Goal: Transaction & Acquisition: Subscribe to service/newsletter

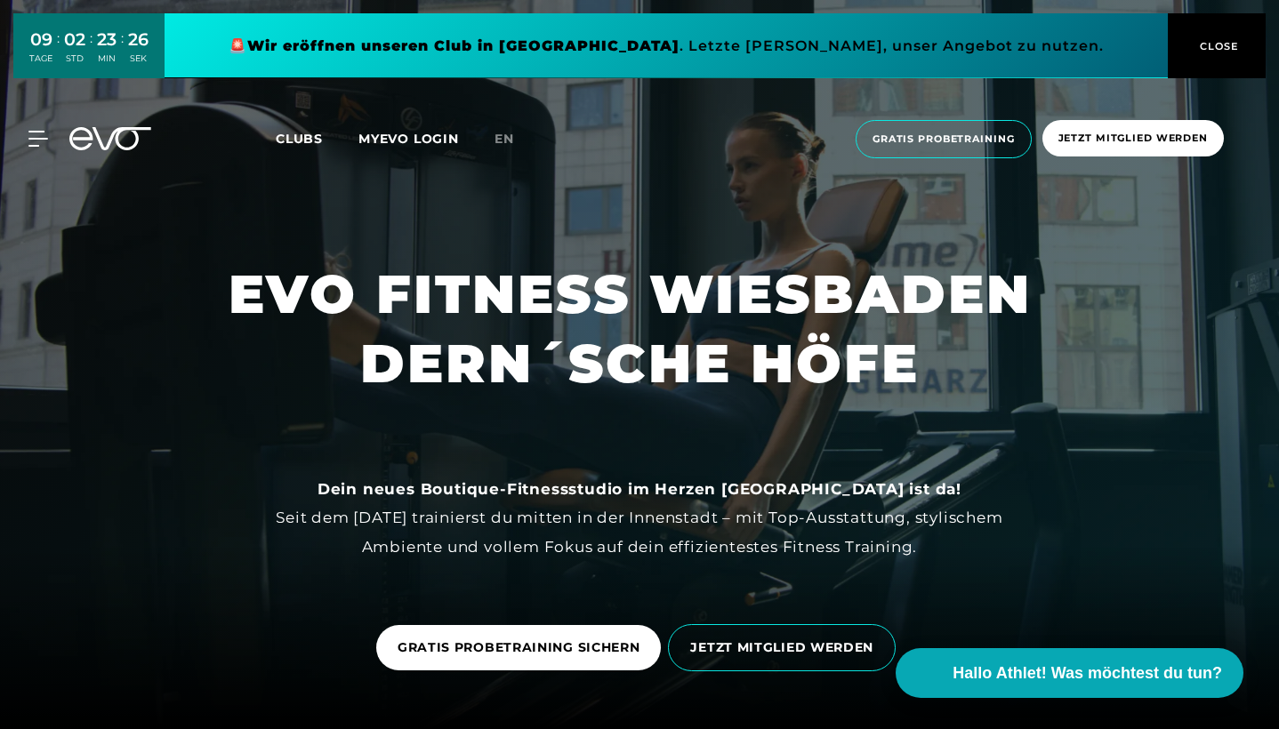
click at [1244, 42] on span "CLOSE" at bounding box center [1217, 46] width 98 height 16
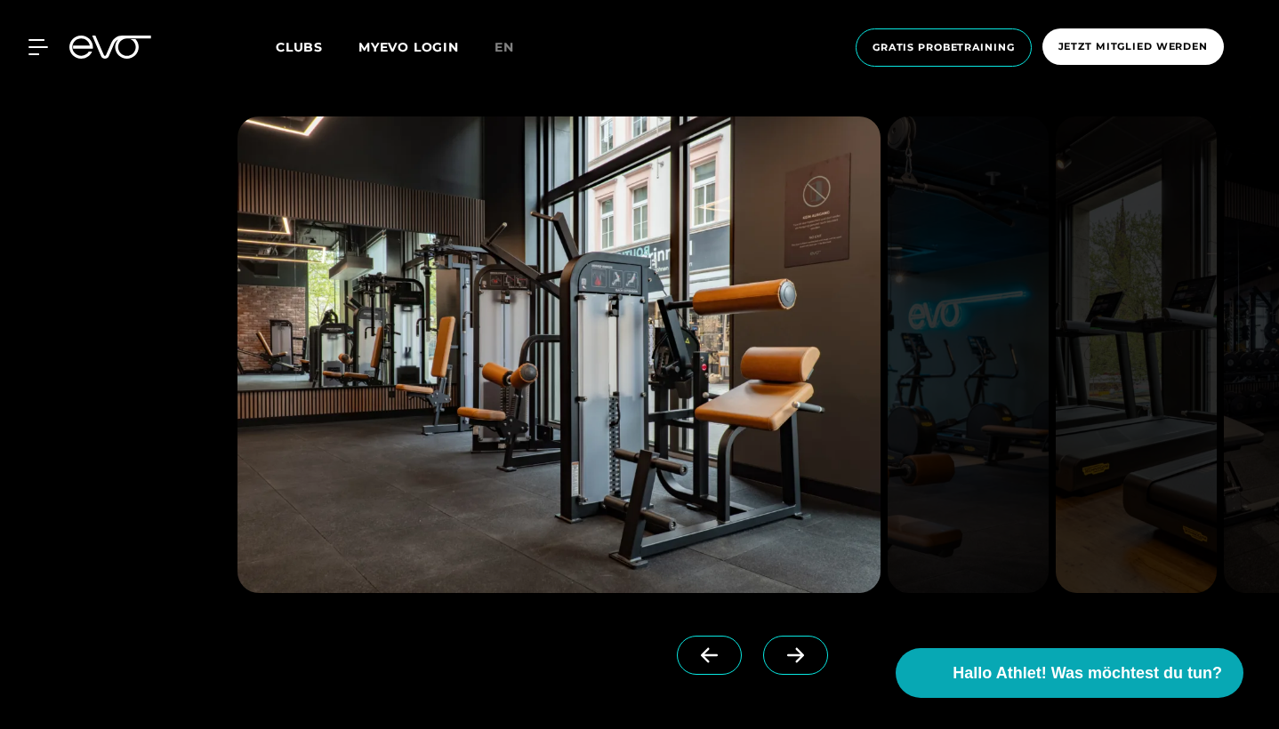
scroll to position [1925, 0]
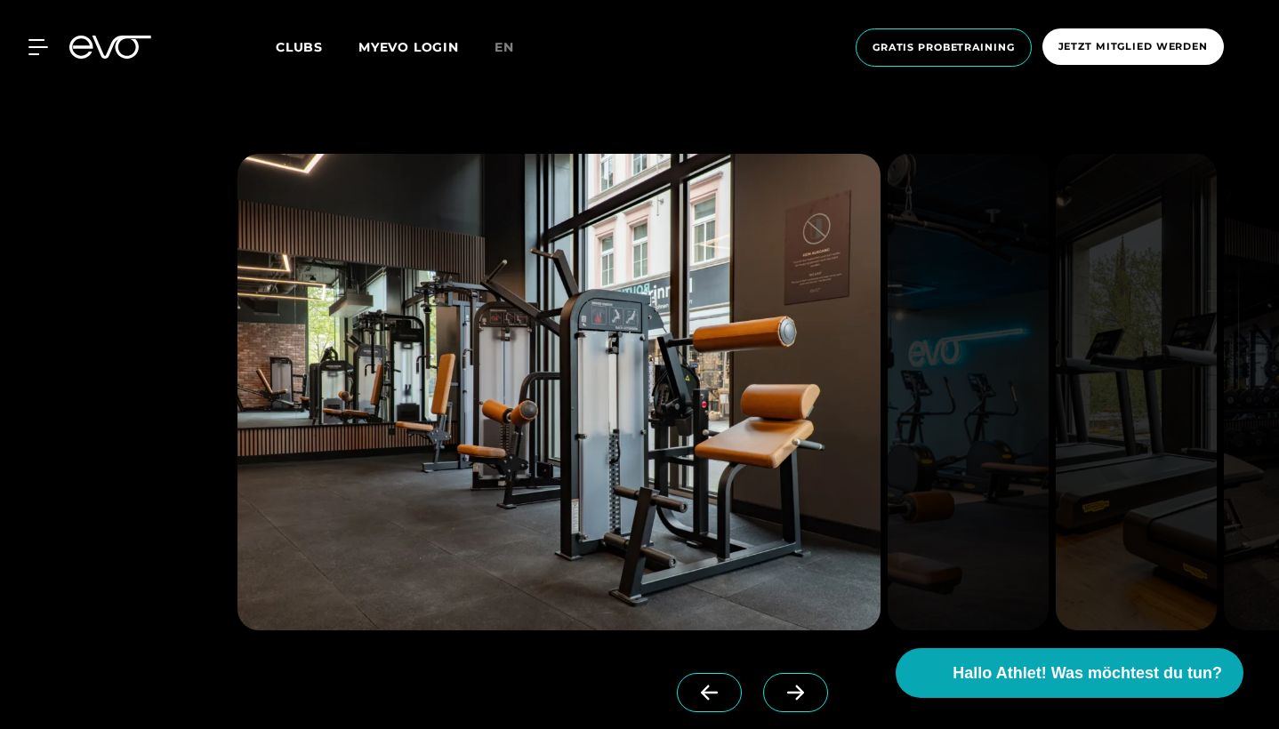
click at [815, 691] on span at bounding box center [795, 692] width 65 height 39
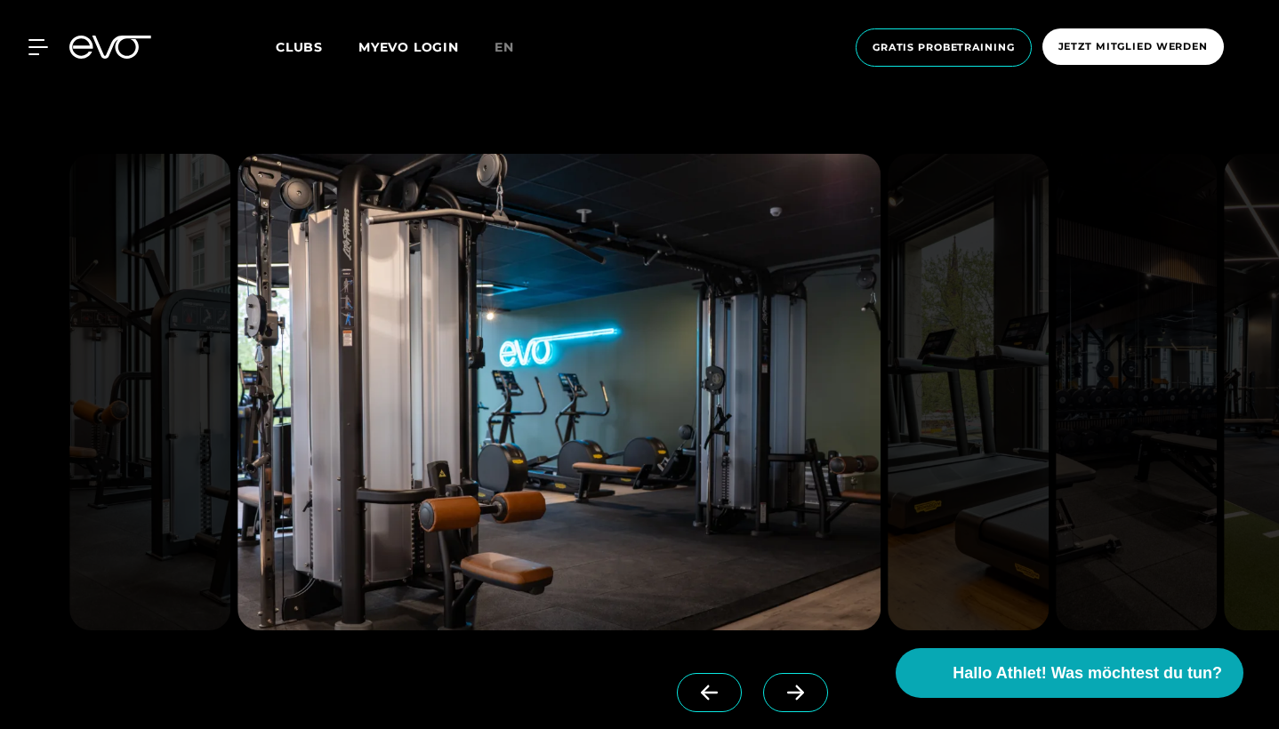
click at [814, 691] on span at bounding box center [795, 692] width 65 height 39
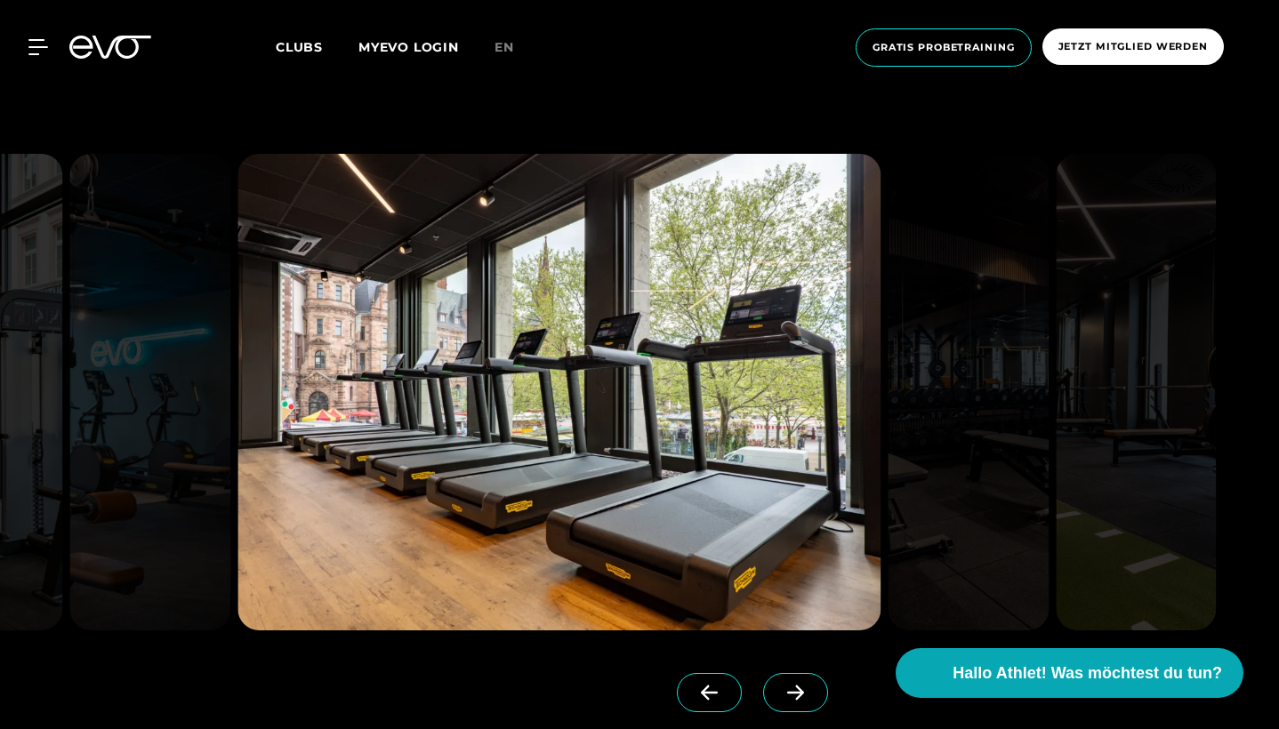
click at [804, 687] on icon at bounding box center [795, 693] width 31 height 16
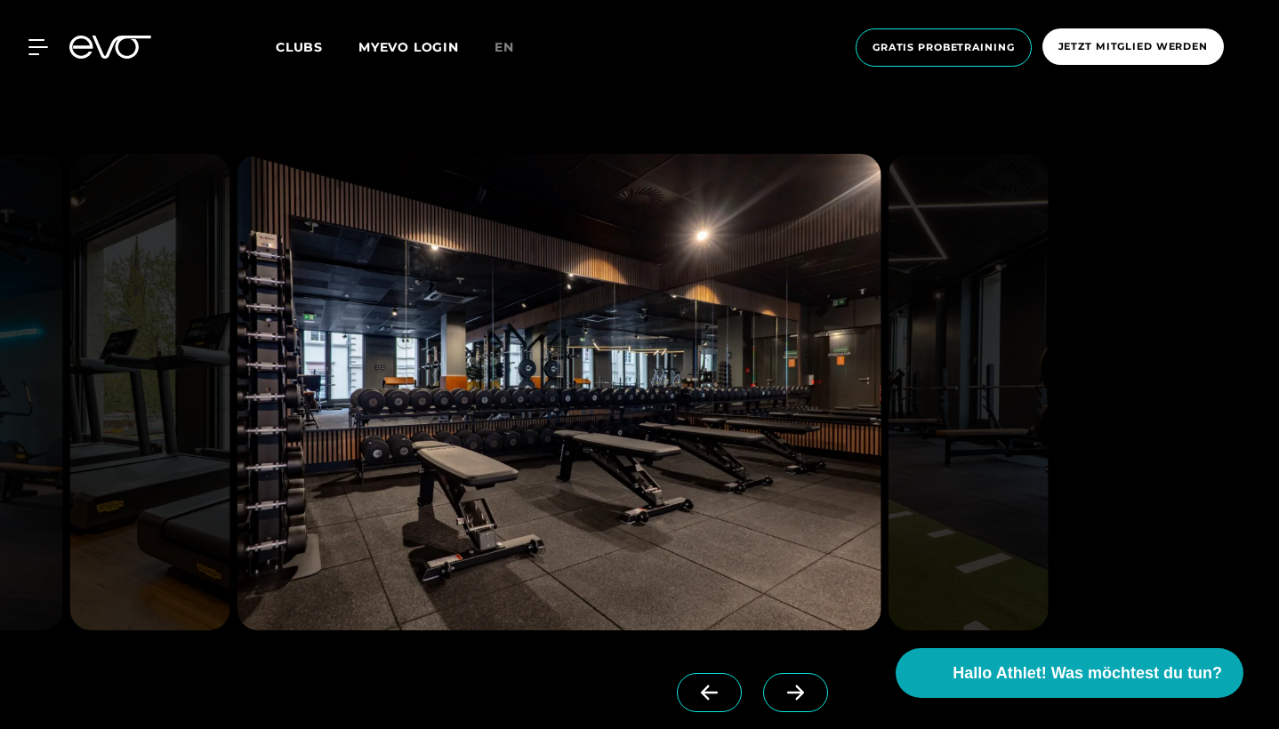
click at [804, 687] on icon at bounding box center [795, 693] width 31 height 16
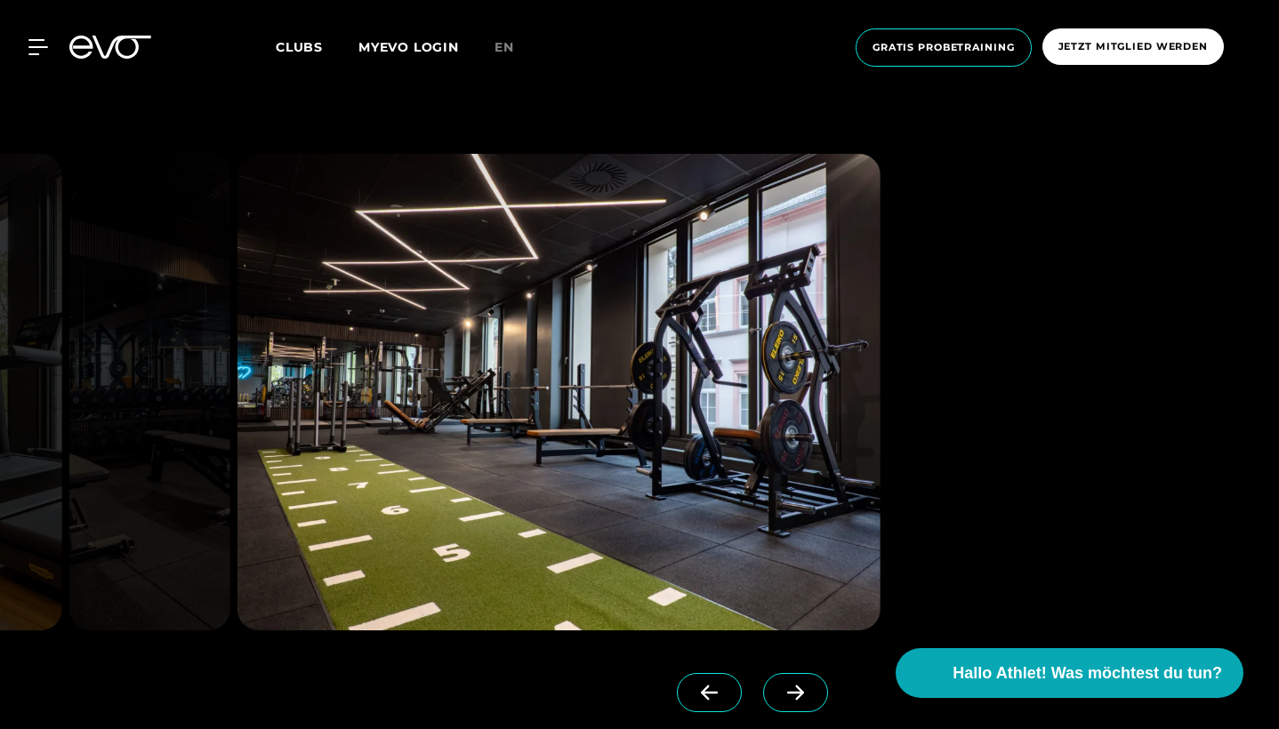
click at [804, 687] on icon at bounding box center [795, 693] width 31 height 16
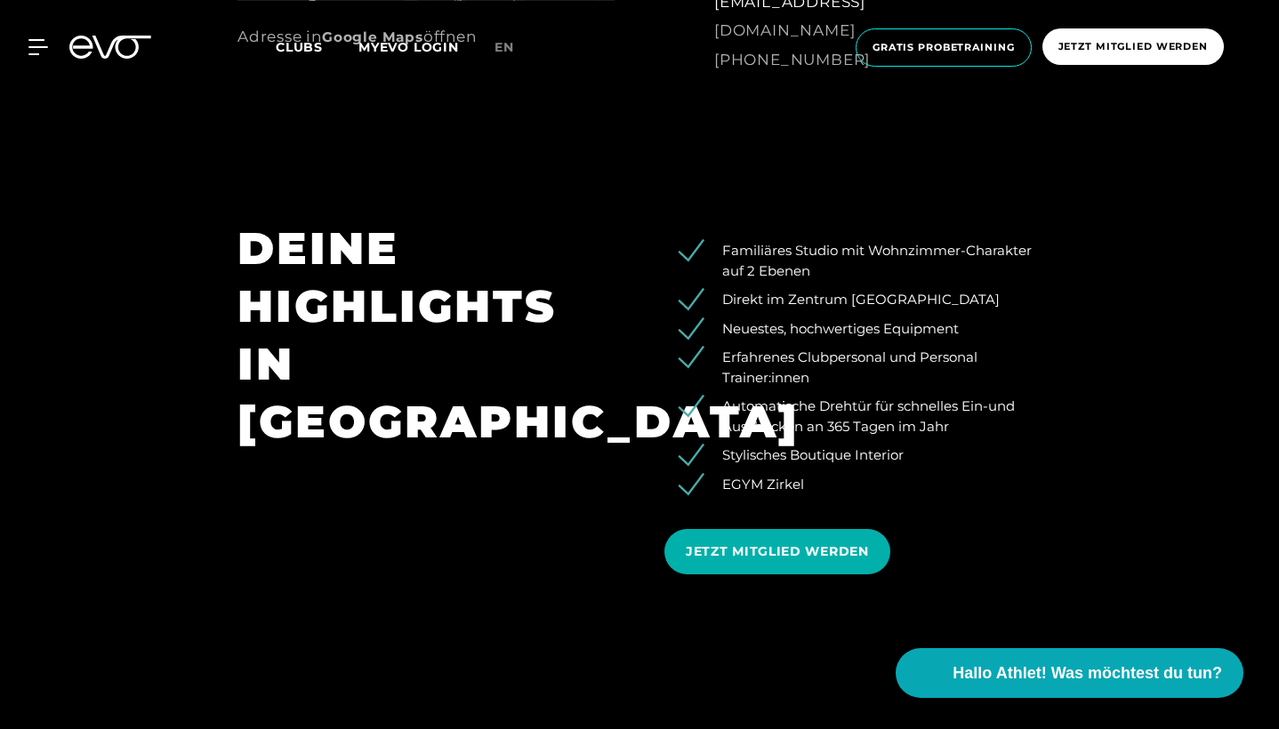
scroll to position [787, 0]
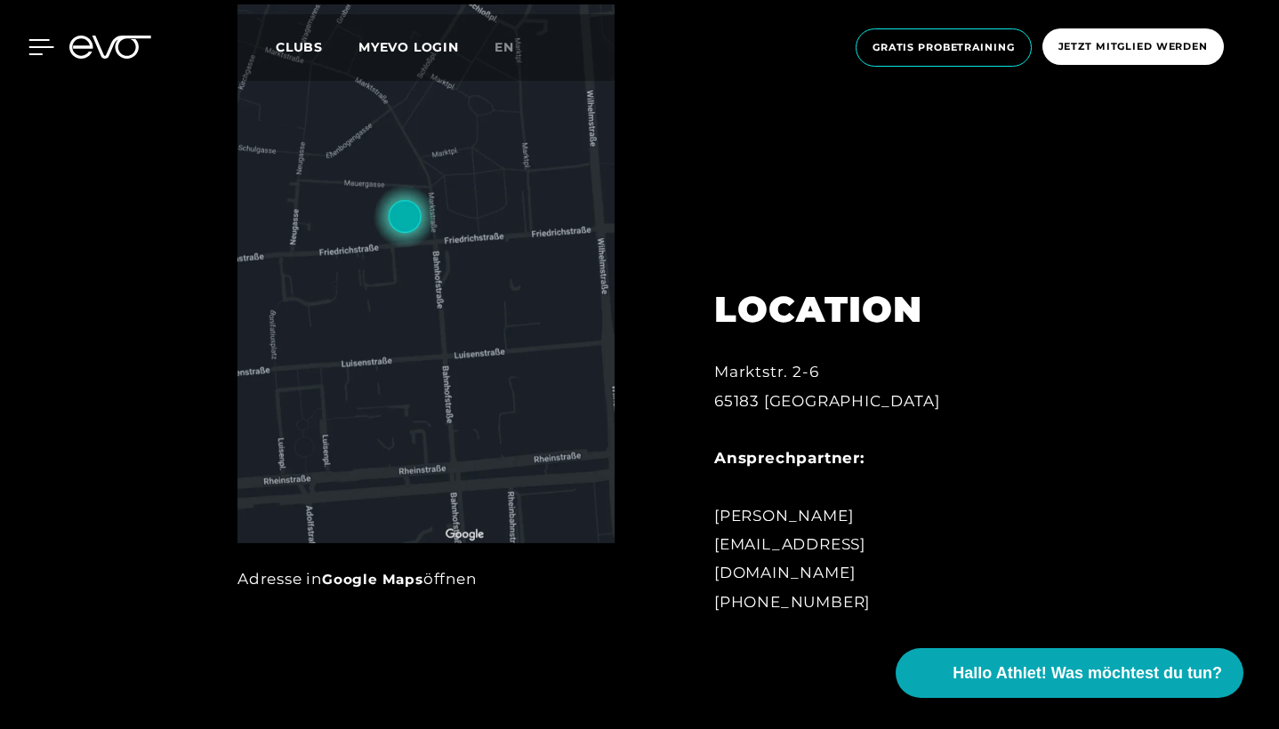
click at [39, 51] on icon at bounding box center [41, 47] width 26 height 16
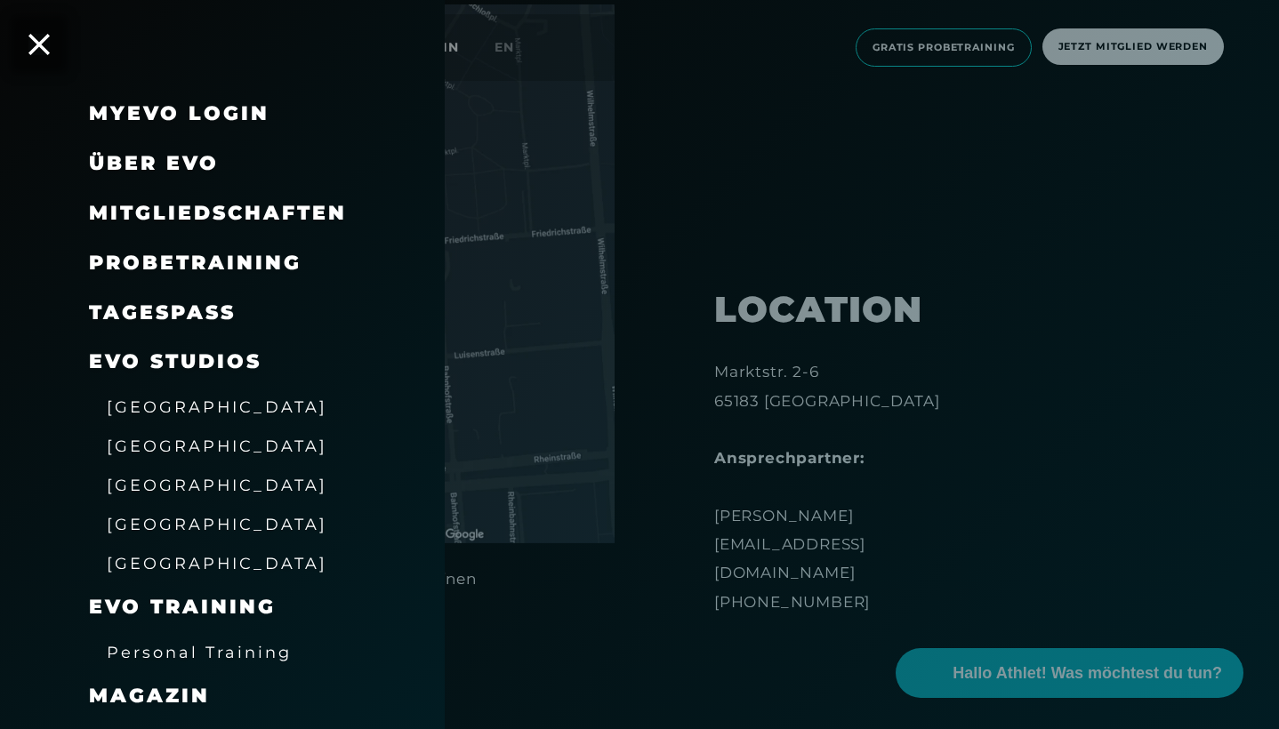
click at [180, 208] on span "Mitgliedschaften" at bounding box center [218, 213] width 258 height 24
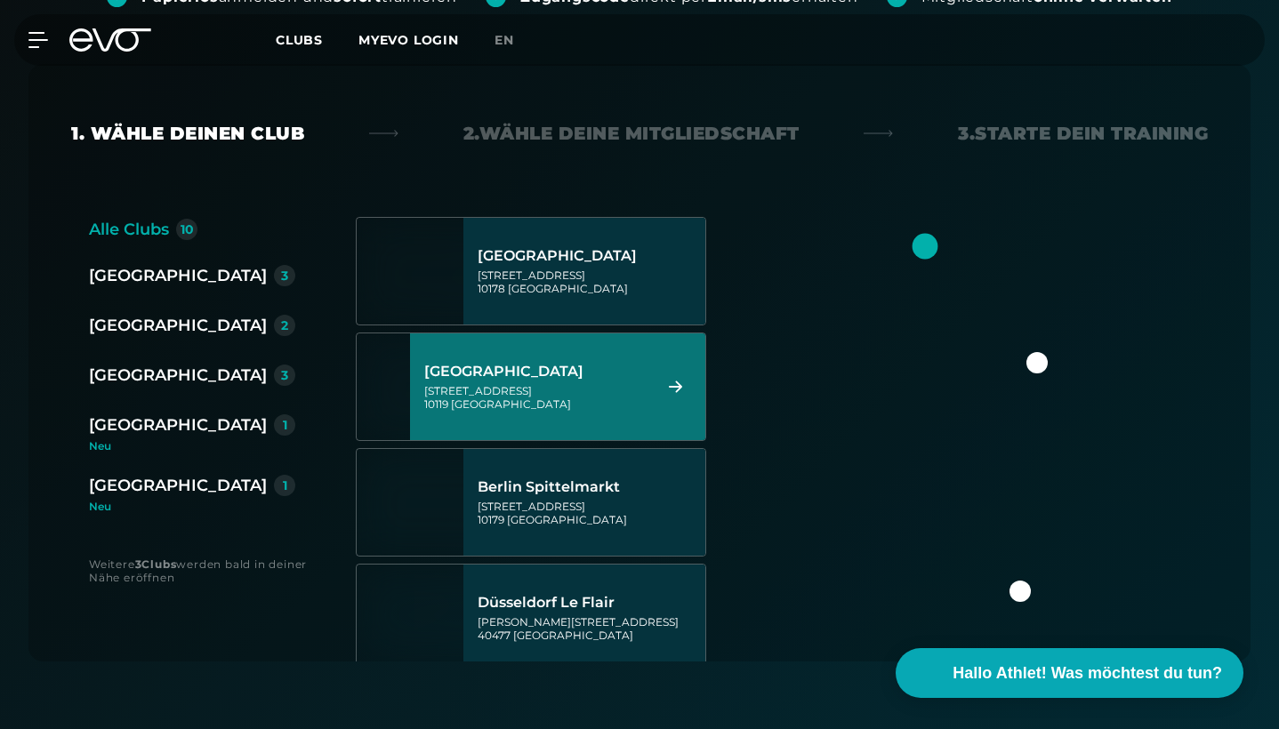
scroll to position [416, 0]
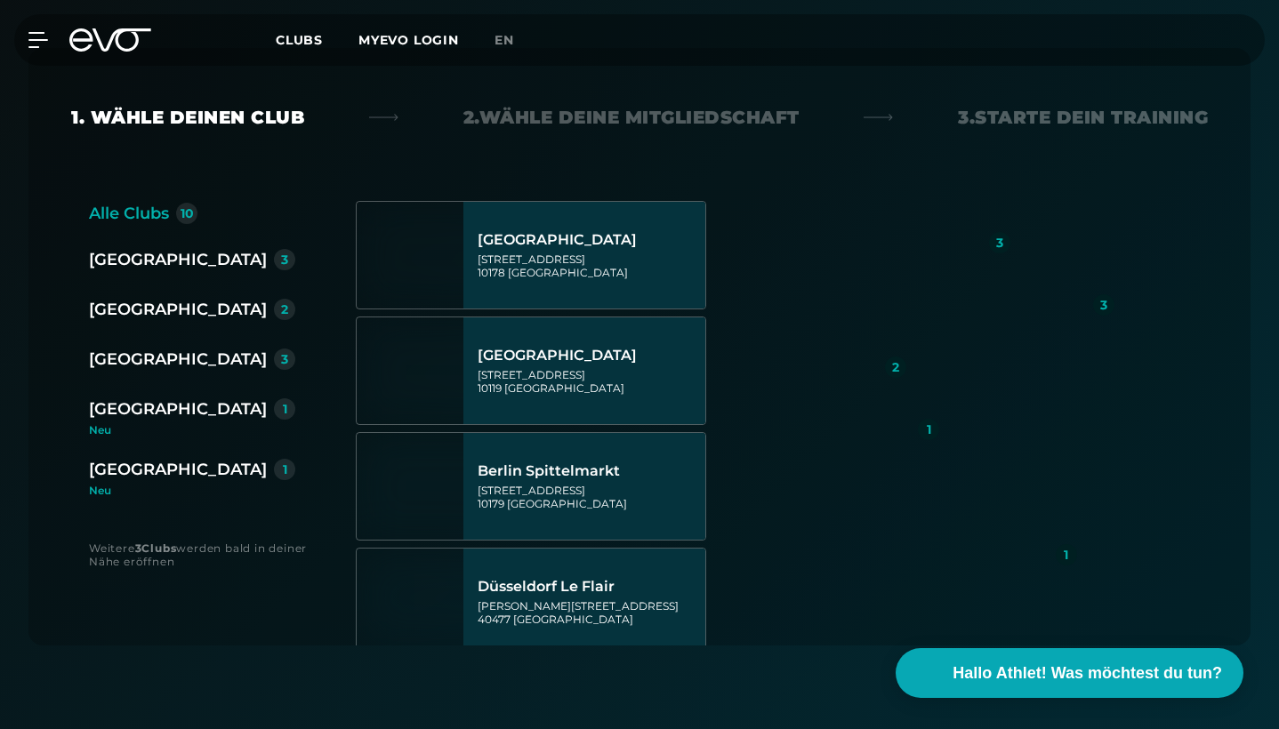
click at [141, 473] on div "[GEOGRAPHIC_DATA]" at bounding box center [178, 469] width 178 height 25
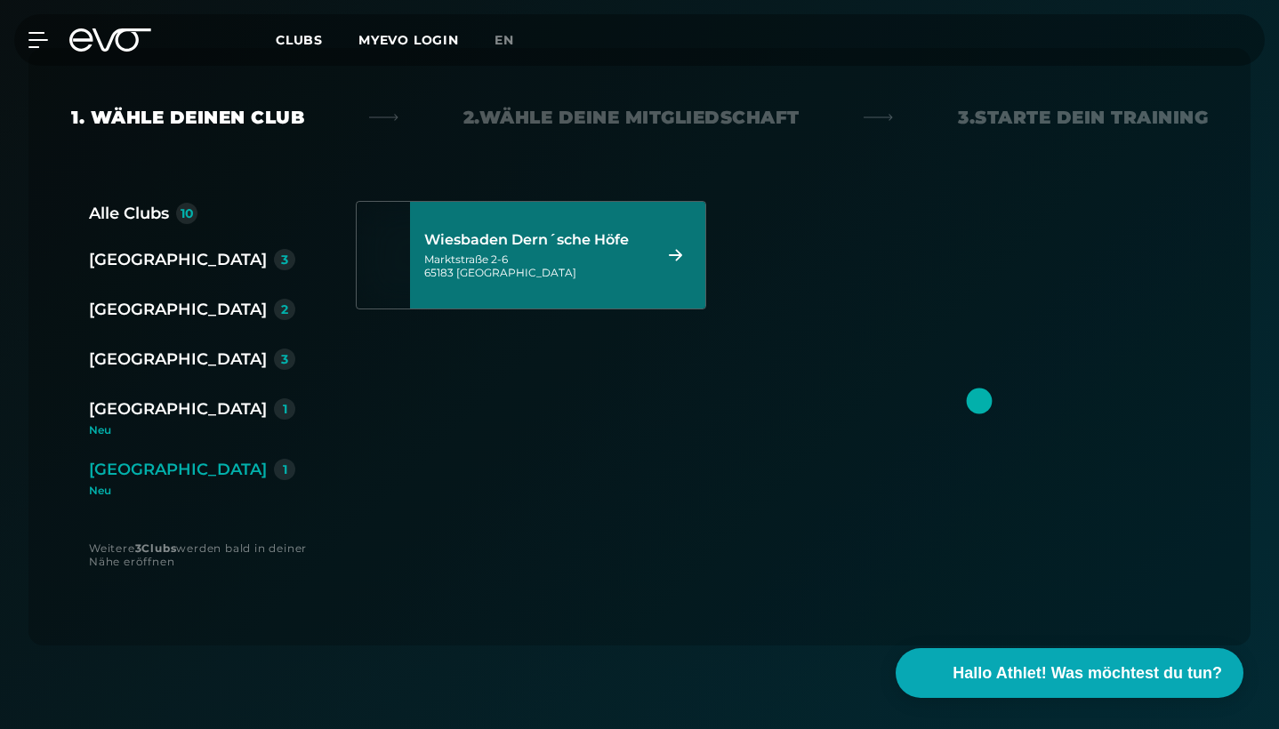
click at [506, 241] on div "Wiesbaden Dern´sche Höfe" at bounding box center [535, 240] width 222 height 18
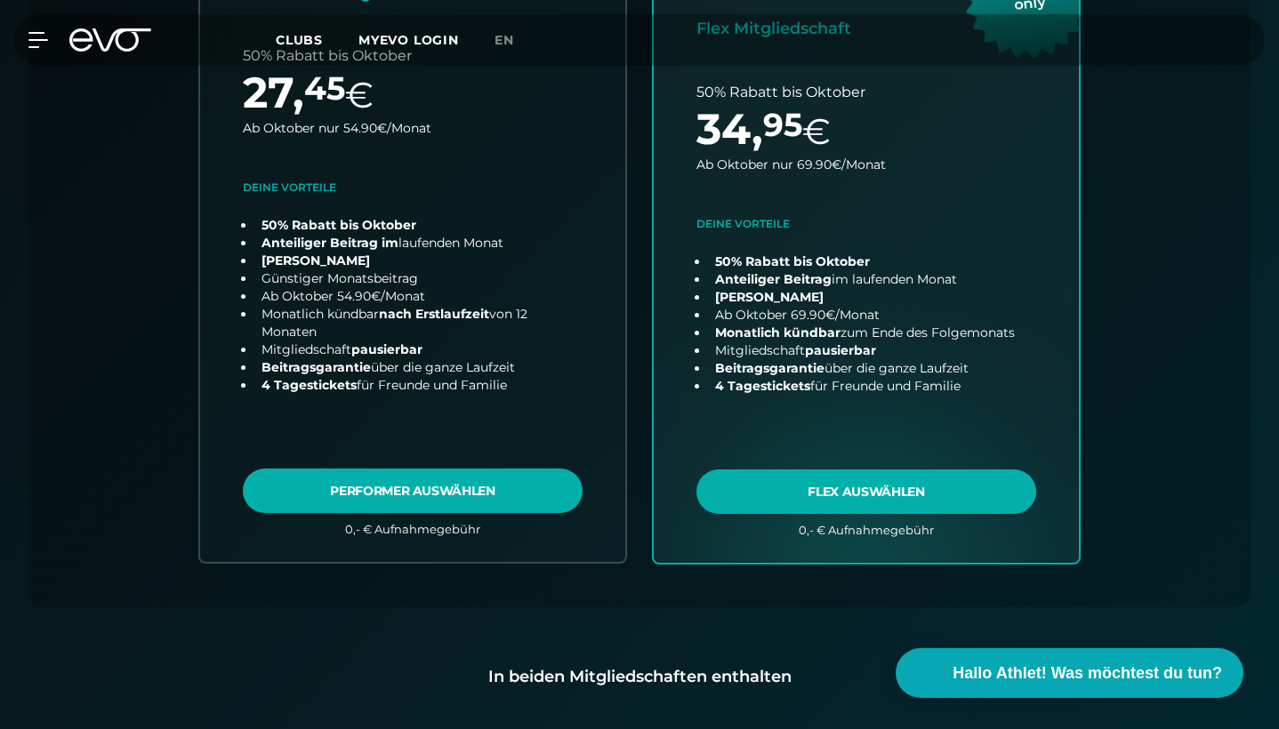
scroll to position [446, 0]
